Goal: Transaction & Acquisition: Purchase product/service

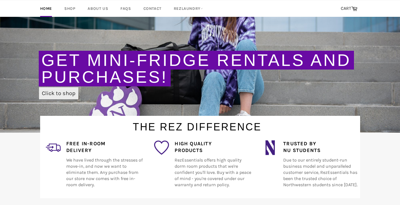
scroll to position [85, 0]
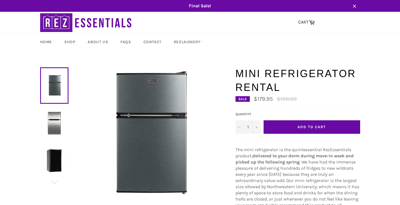
click at [290, 130] on button "Add to Cart" at bounding box center [311, 126] width 96 height 13
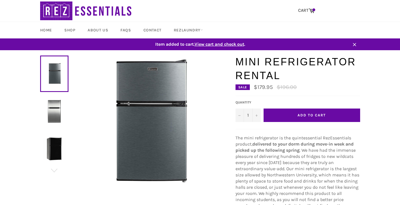
click at [228, 46] on span "View cart and check out" at bounding box center [219, 44] width 50 height 5
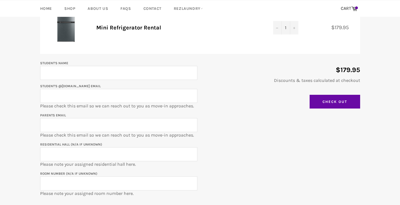
scroll to position [84, 0]
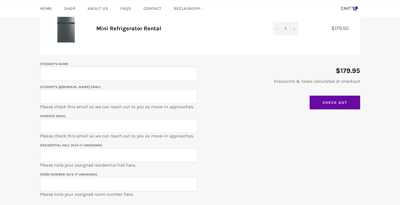
click at [153, 70] on input "Student's Name" at bounding box center [118, 74] width 157 height 14
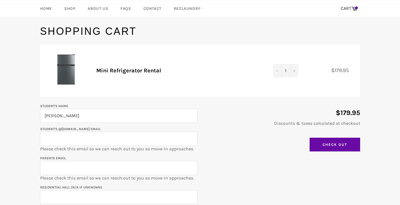
scroll to position [0, 0]
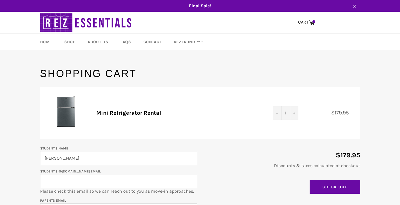
type input "Yazan Bakdash"
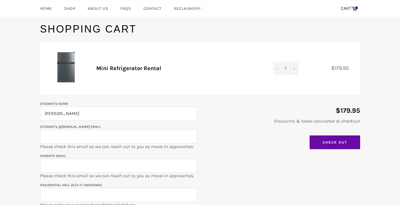
scroll to position [56, 0]
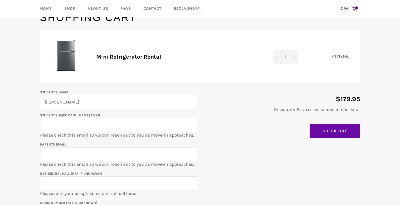
click at [153, 124] on input "Student's @u.northwestern.edu email" at bounding box center [118, 125] width 157 height 14
type input "yazanbakdash2028@u.northwestern.edu"
click at [121, 154] on input "Parents email" at bounding box center [118, 154] width 157 height 14
type input "Danah"
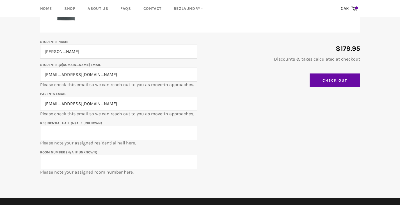
scroll to position [107, 0]
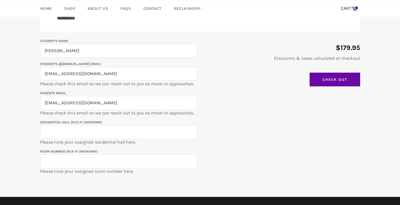
type input "danahsalem@yahoo.com"
type input "Schapiro Hall"
click at [116, 159] on input "Room Number (N/A if unknown)" at bounding box center [118, 161] width 157 height 14
click at [128, 162] on input "217" at bounding box center [118, 161] width 157 height 14
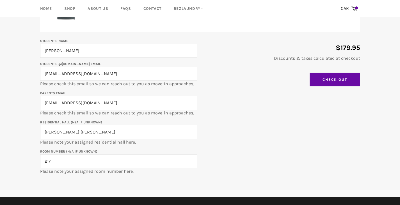
paste input "560-217Ba"
type input "560-217B"
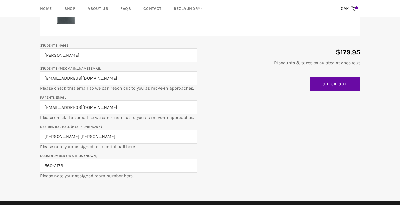
scroll to position [103, 0]
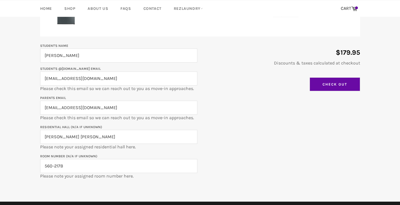
click at [330, 87] on input "Check Out" at bounding box center [334, 84] width 50 height 14
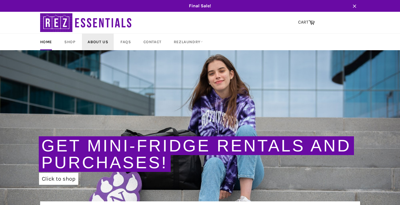
click at [102, 43] on link "About Us" at bounding box center [98, 42] width 32 height 17
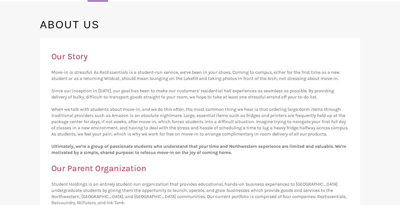
scroll to position [49, 0]
click at [139, 93] on p "Move-in is stressful. As RezEssentials is a student-run service, we’ve been in …" at bounding box center [199, 112] width 297 height 86
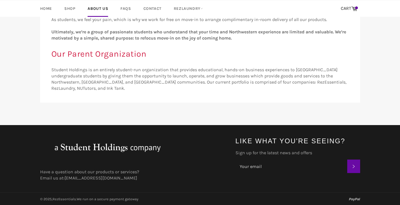
click at [102, 150] on img at bounding box center [107, 147] width 135 height 22
